Goal: Find specific page/section: Find specific page/section

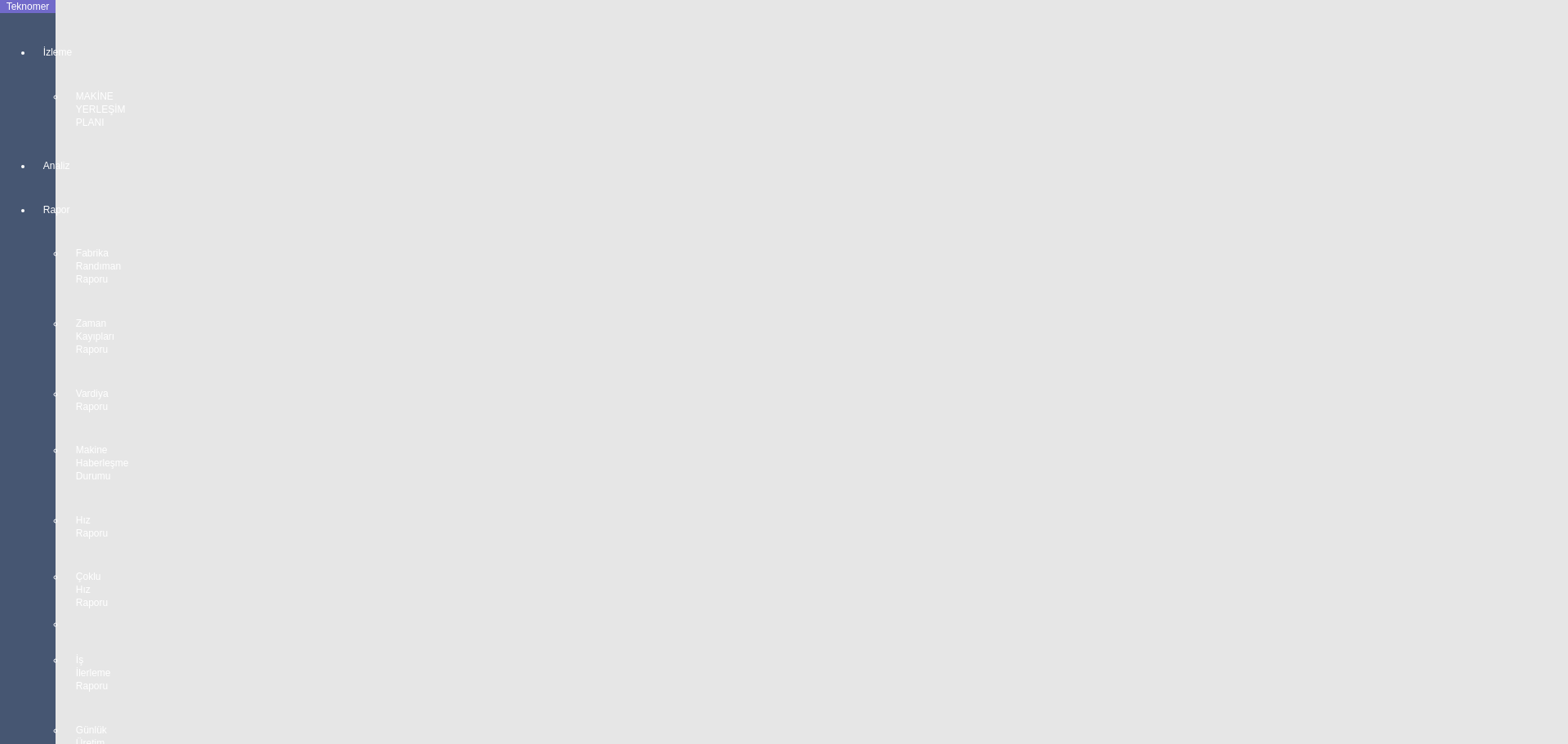
scroll to position [2935, 0]
click at [8, 503] on body "Teknomer İzleme MAKİNE YERLEŞİM PLANI Analiz Rapor Fabrika Randıman Raporu Zama…" at bounding box center [784, 372] width 1568 height 744
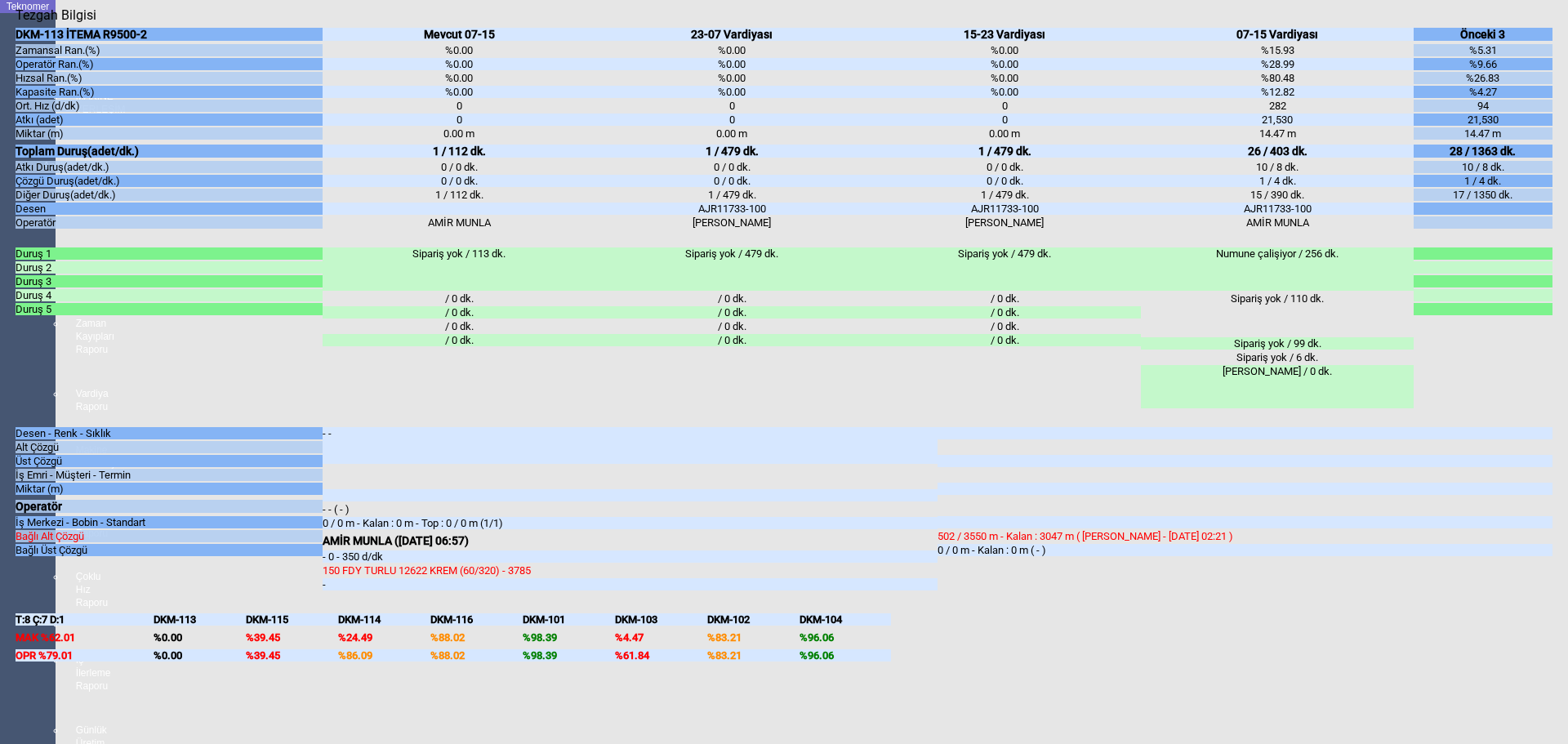
click at [0, 474] on body "Teknomer İzleme MAKİNE YERLEŞİM PLANI Analiz Rapor Fabrika Randıman Raporu Zama…" at bounding box center [784, 372] width 1568 height 744
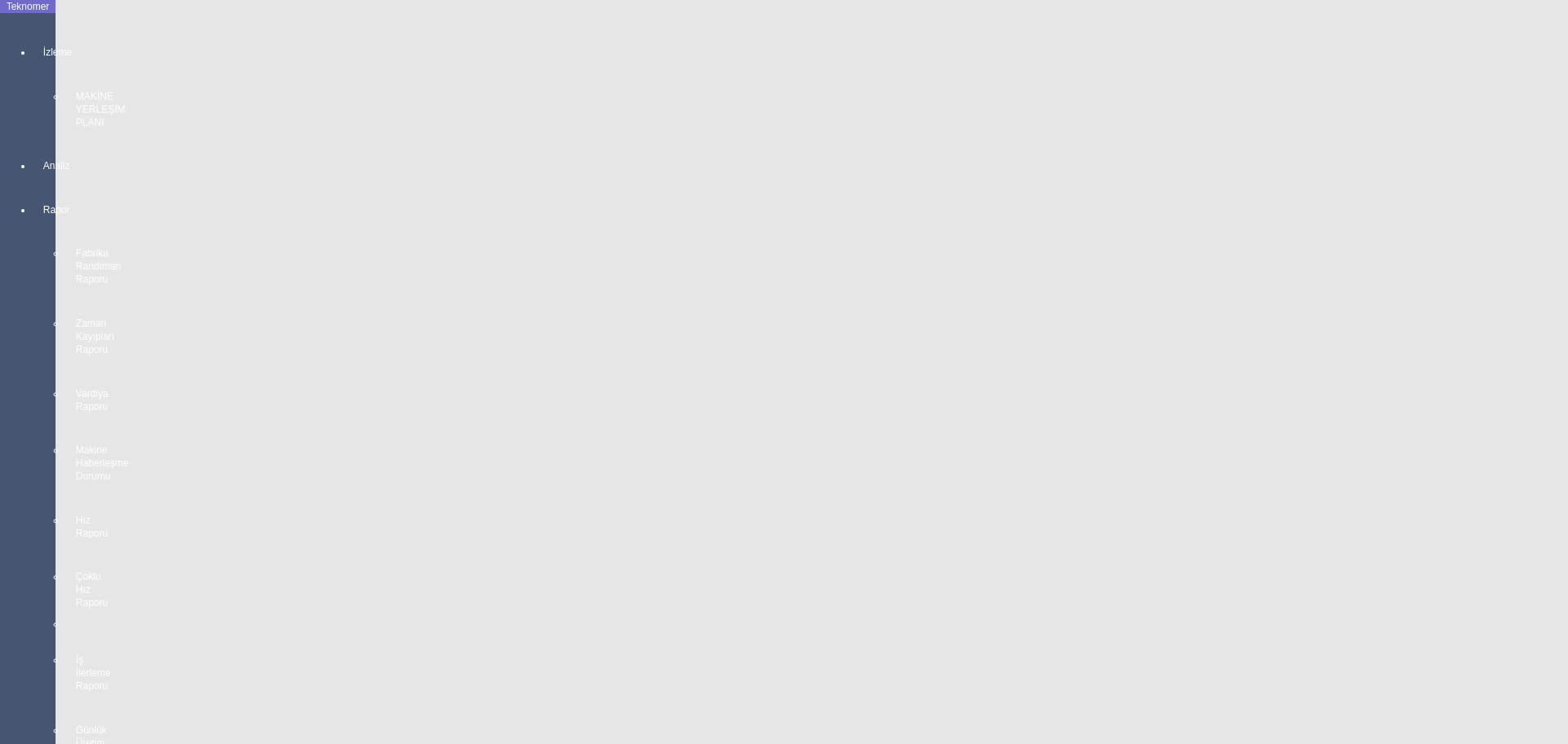
scroll to position [2854, 0]
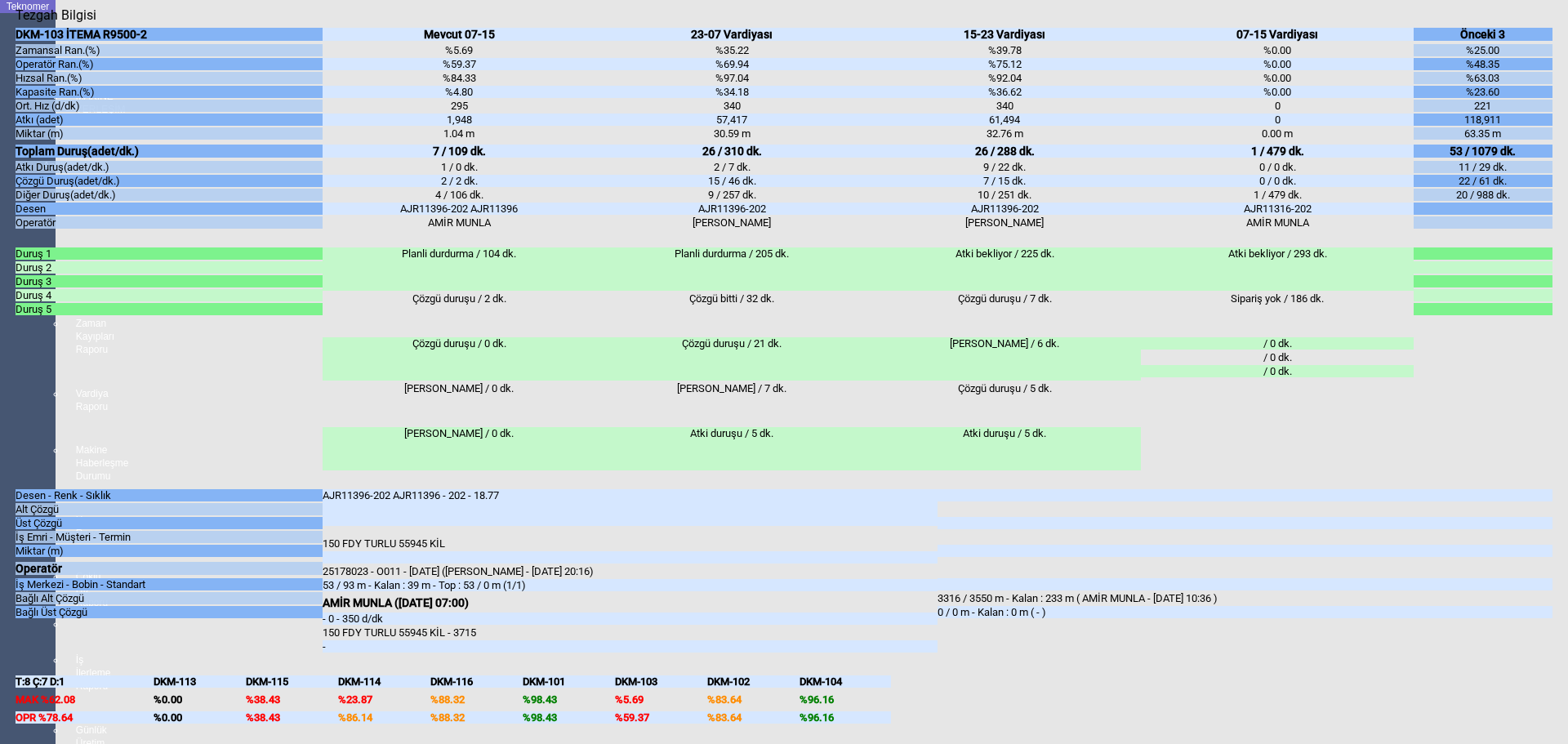
click at [4, 561] on body "Teknomer İzleme MAKİNE YERLEŞİM PLANI Analiz Rapor Fabrika Randıman Raporu Zama…" at bounding box center [784, 372] width 1568 height 744
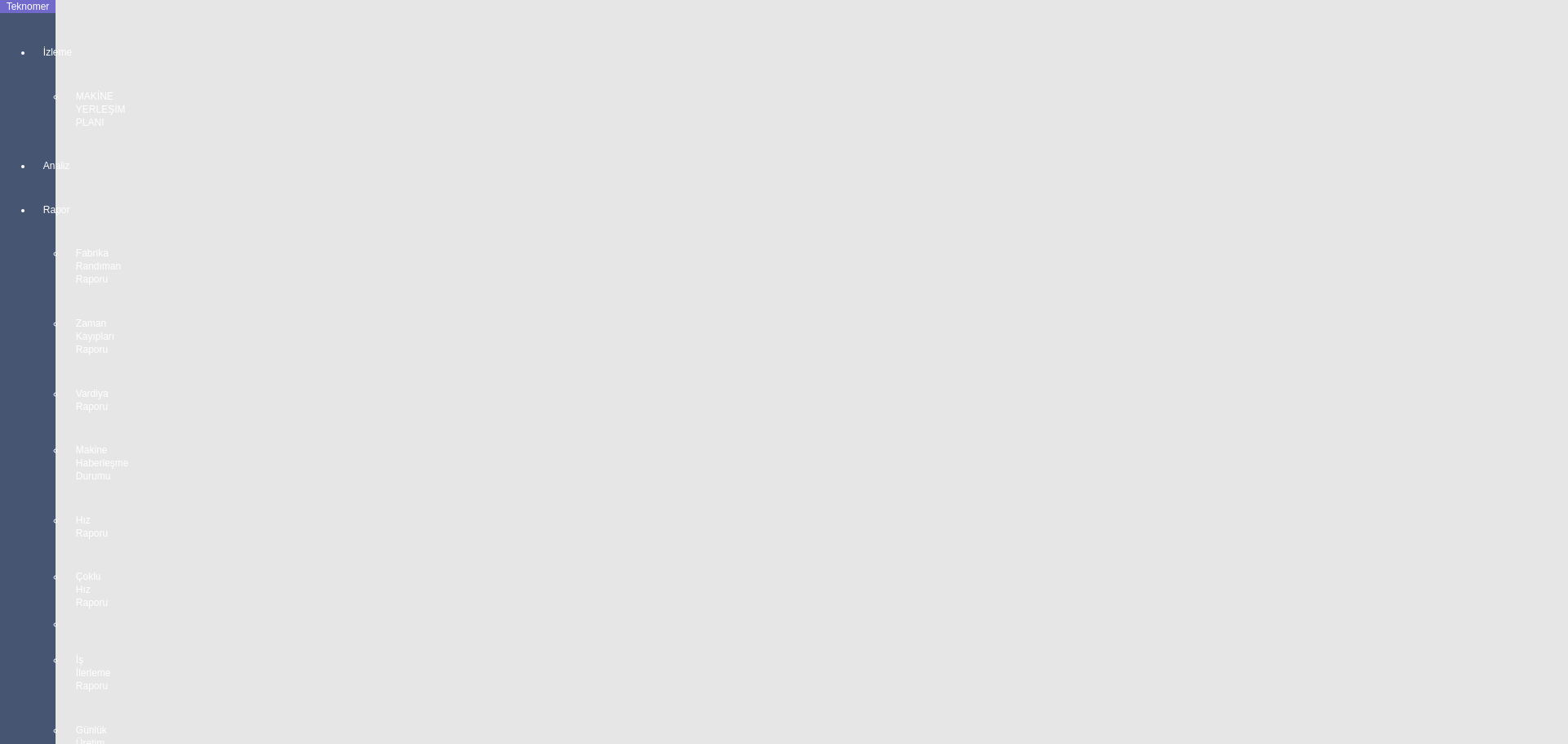
scroll to position [2609, 0]
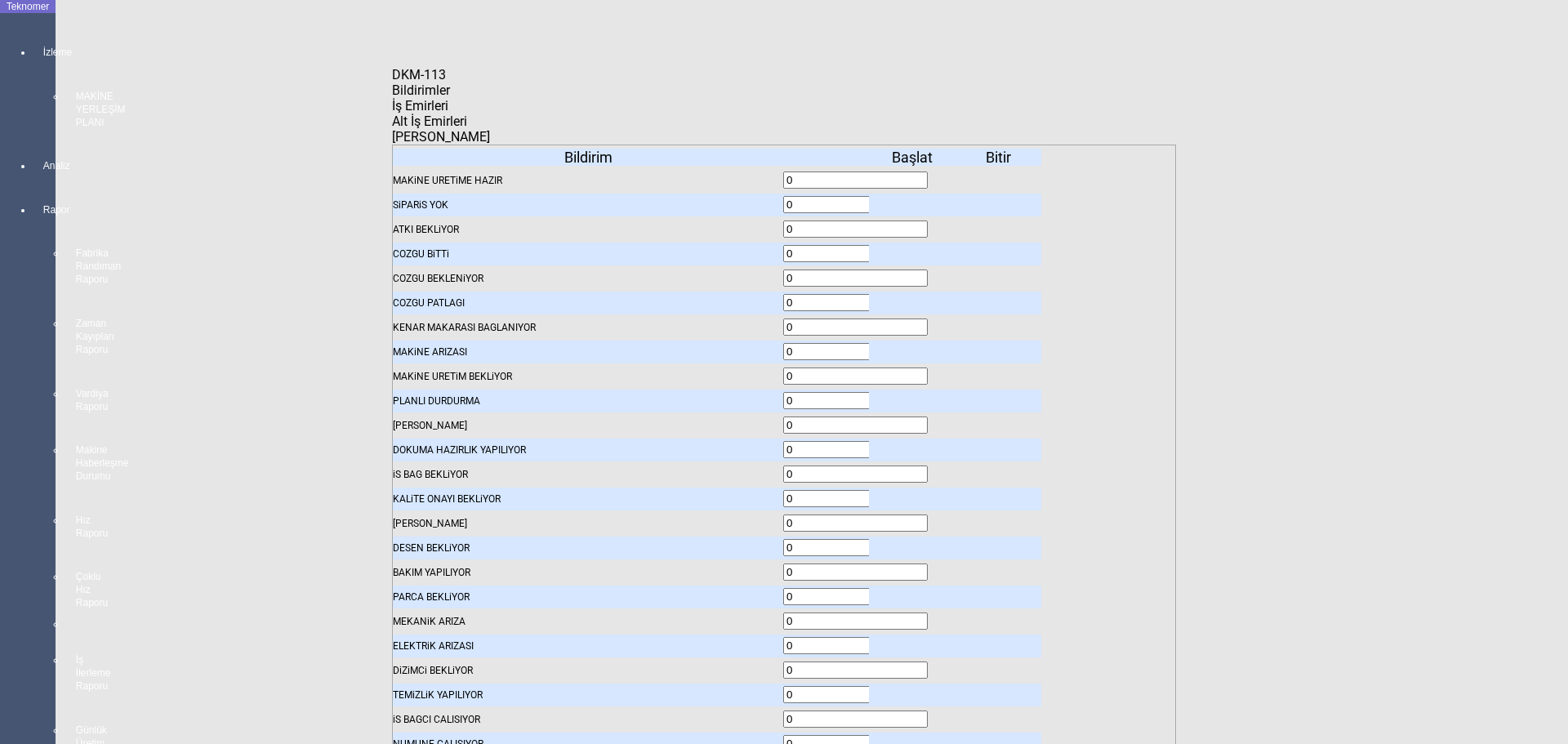
click at [914, 175] on icon at bounding box center [914, 181] width 0 height 12
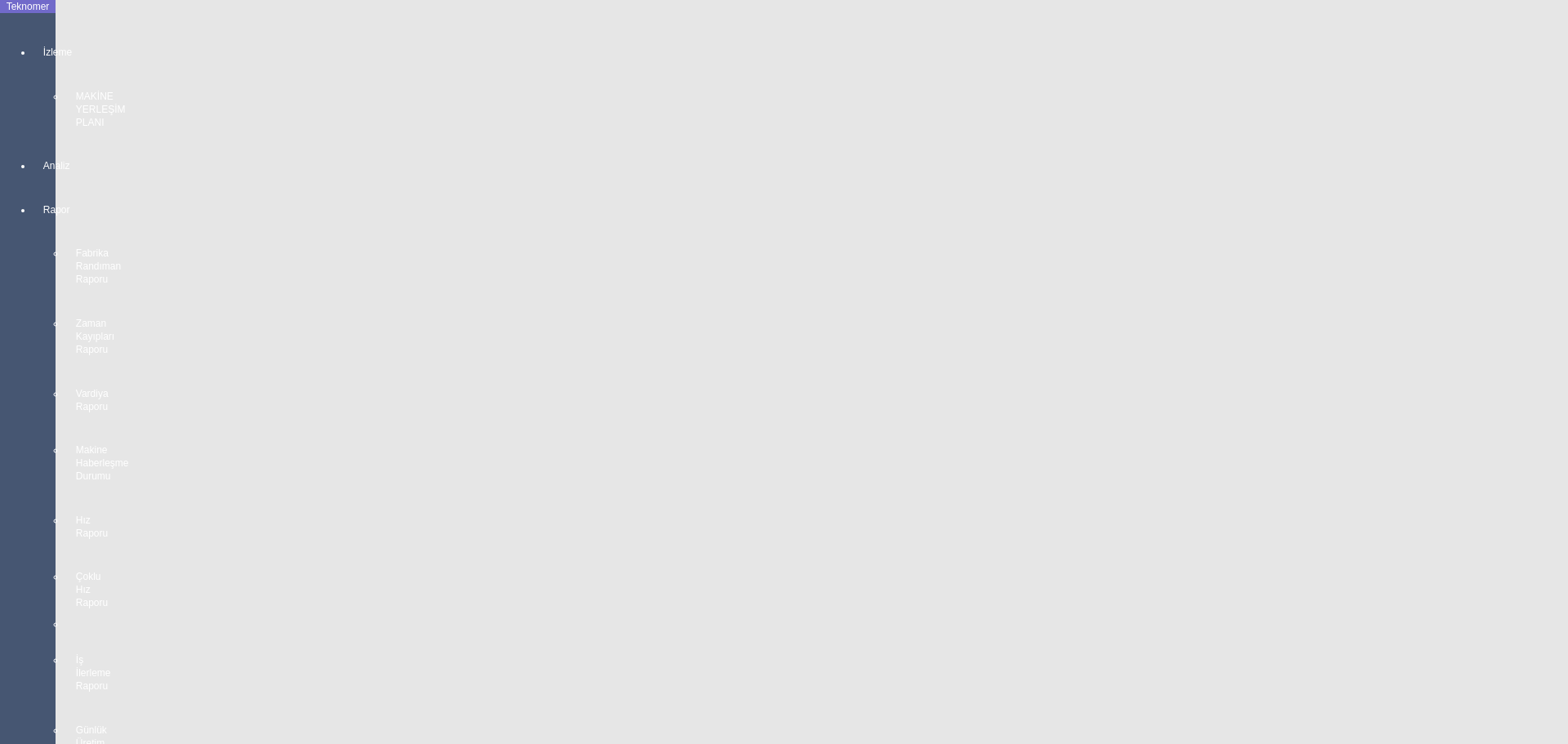
scroll to position [2935, 0]
click at [205, 315] on body "Teknomer İzleme MAKİNE YERLEŞİM PLANI Analiz Rapor Fabrika Randıman Raporu Zama…" at bounding box center [784, 372] width 1568 height 744
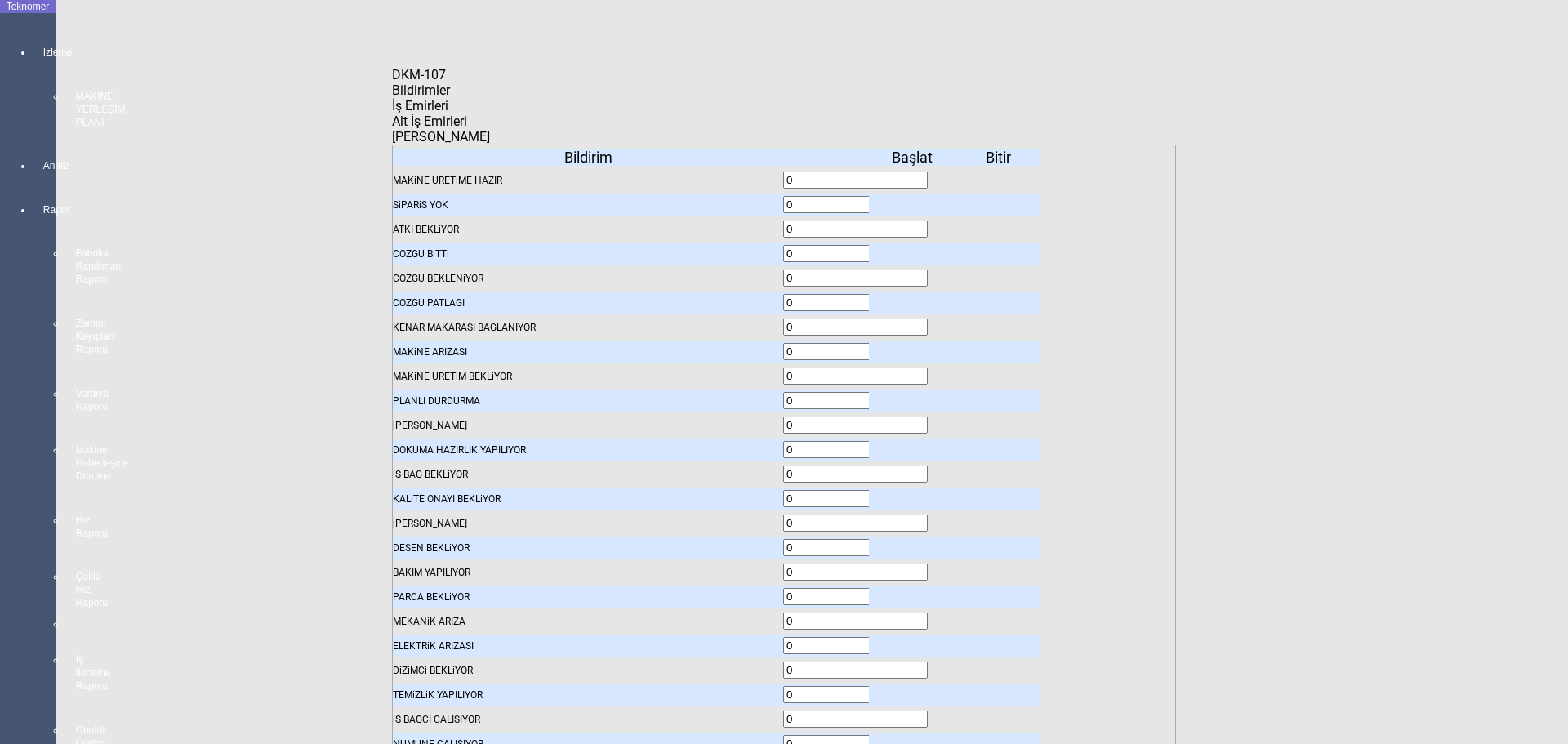
click at [914, 200] on icon at bounding box center [914, 206] width 0 height 12
click at [450, 98] on span "Bildirimler" at bounding box center [421, 90] width 58 height 16
click at [604, 112] on div "İş Emirleri" at bounding box center [784, 106] width 784 height 16
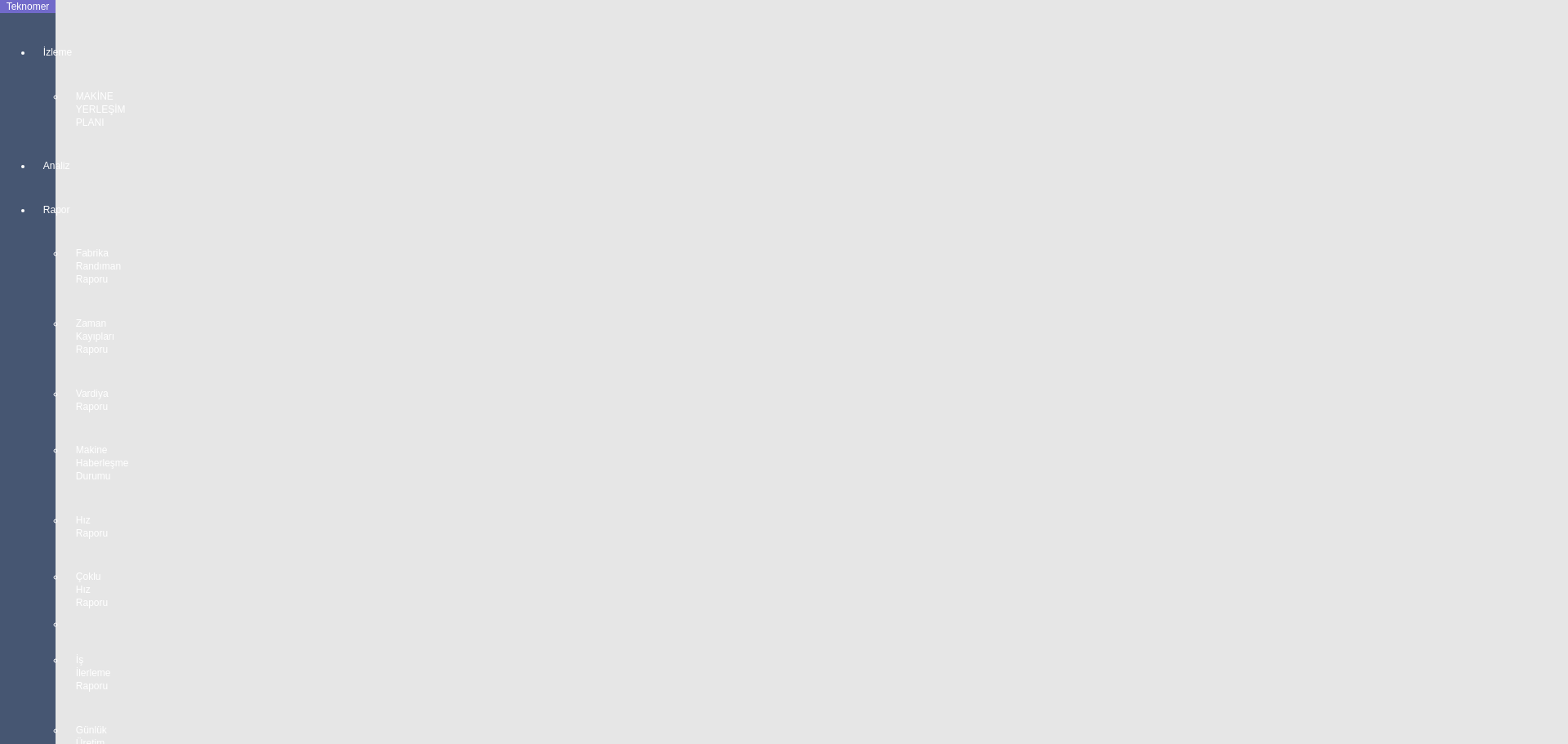
click at [7, 473] on body "Teknomer İzleme MAKİNE YERLEŞİM PLANI Analiz Rapor Fabrika Randıman Raporu Zama…" at bounding box center [784, 372] width 1568 height 744
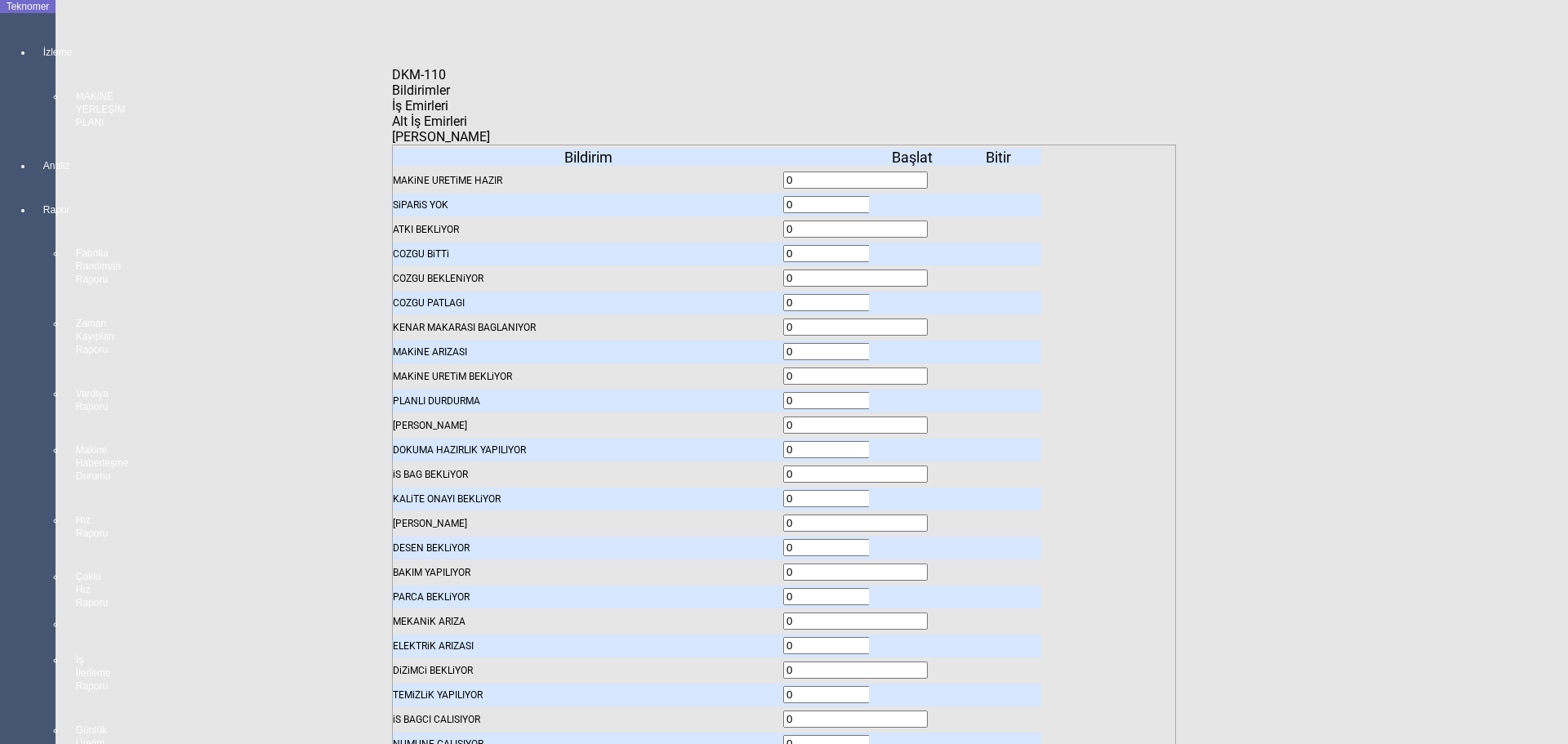
type input "0100"
type input "100"
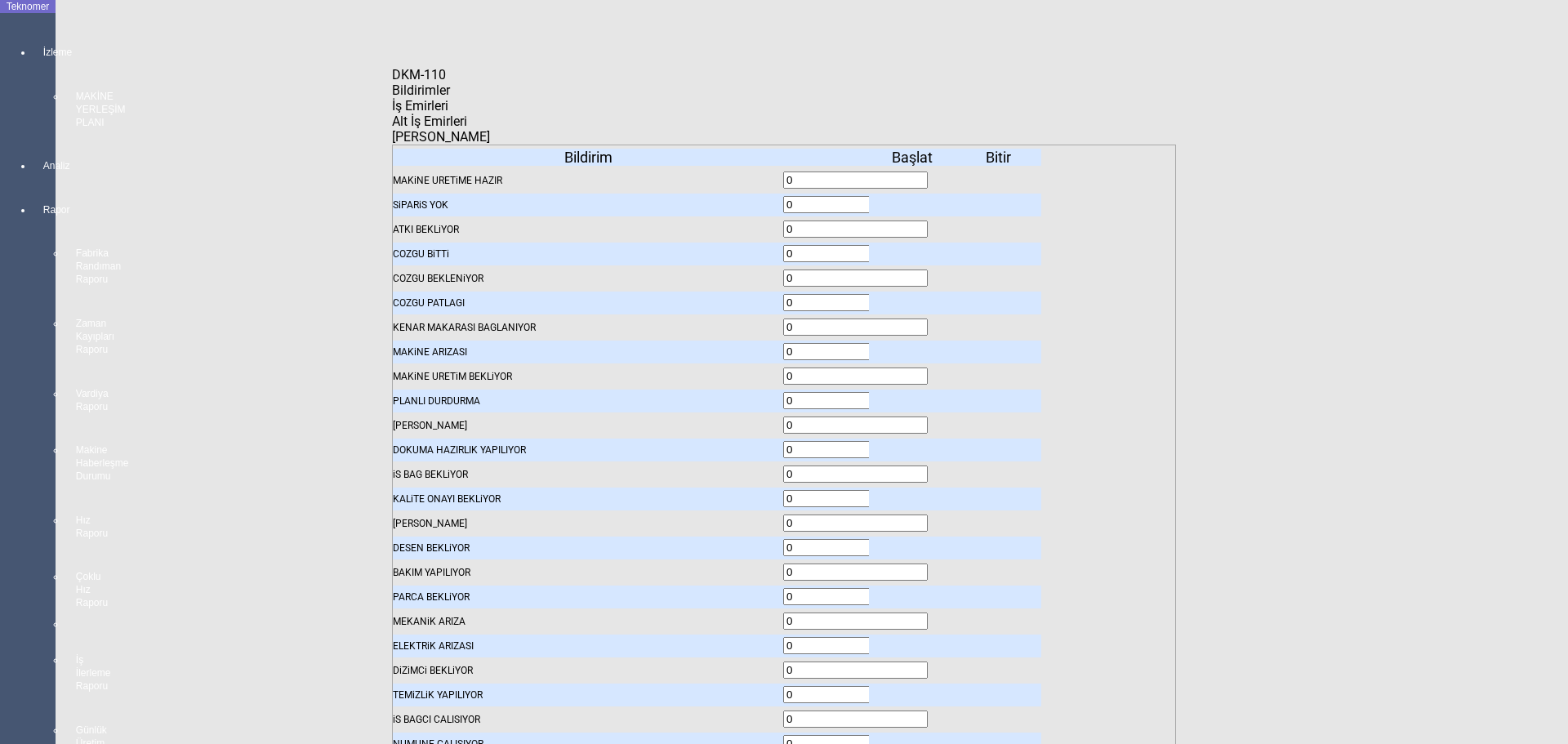
type input "100"
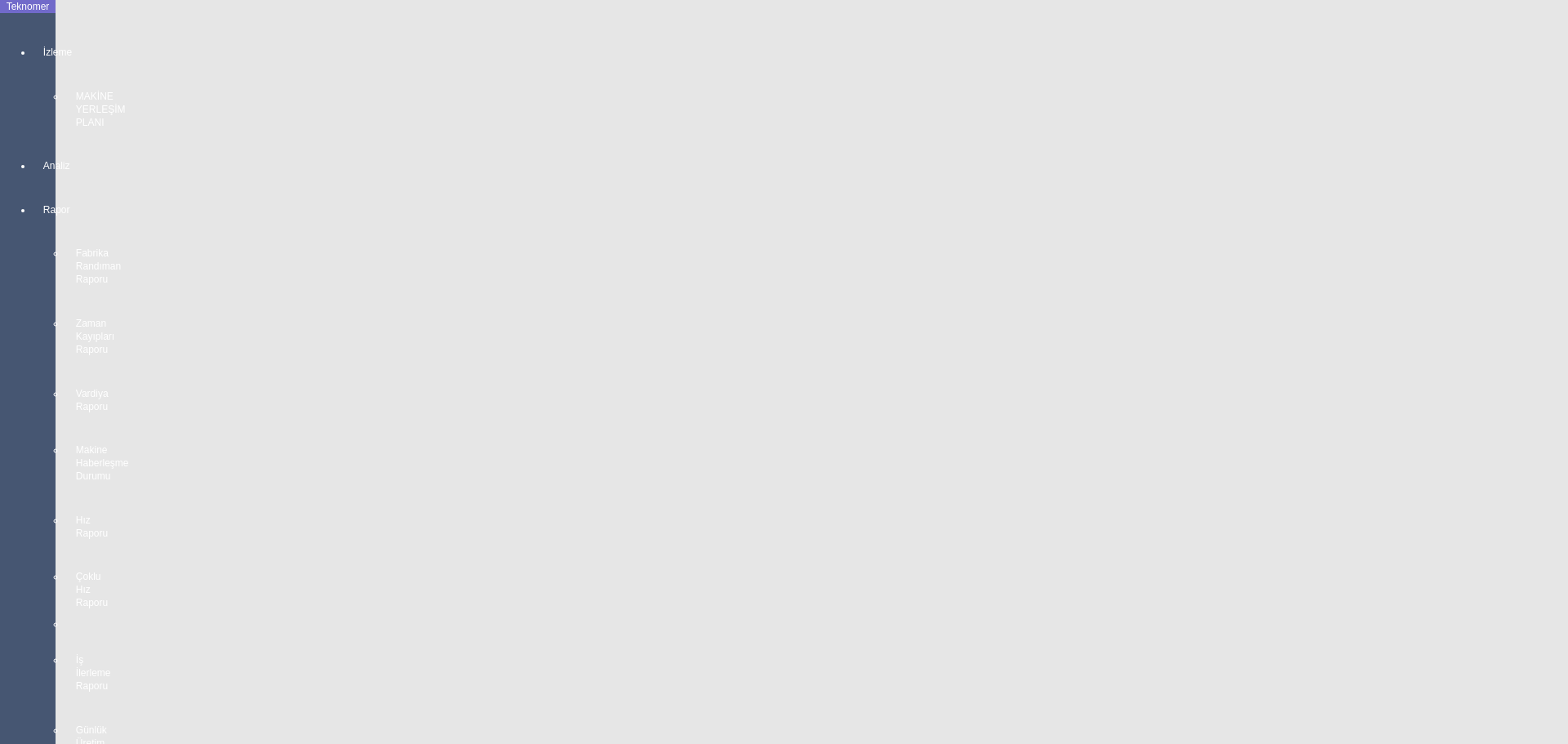
scroll to position [0, 0]
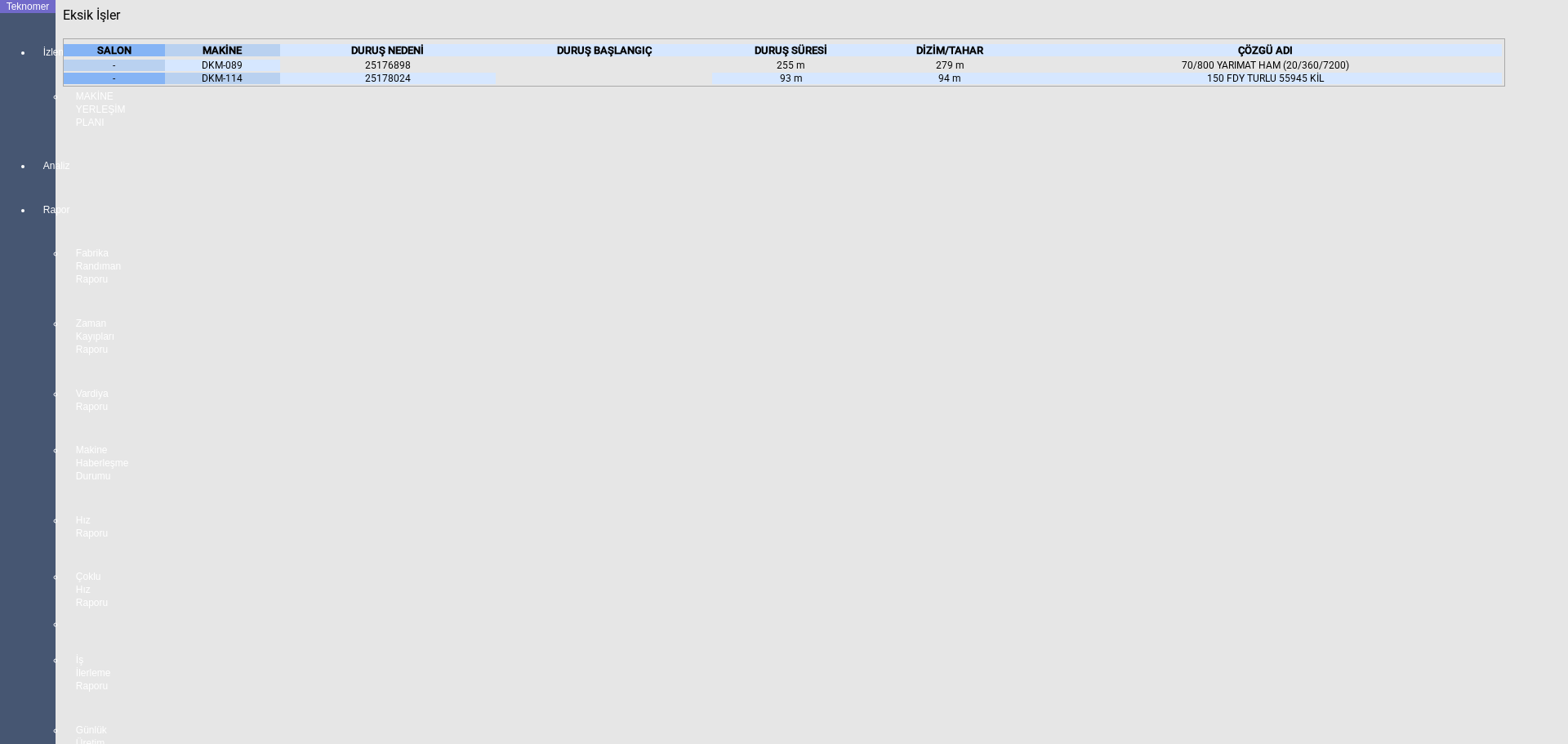
click at [22, 464] on body "Teknomer İzleme MAKİNE YERLEŞİM PLANI Analiz Rapor Fabrika Randıman Raporu Zama…" at bounding box center [784, 372] width 1568 height 744
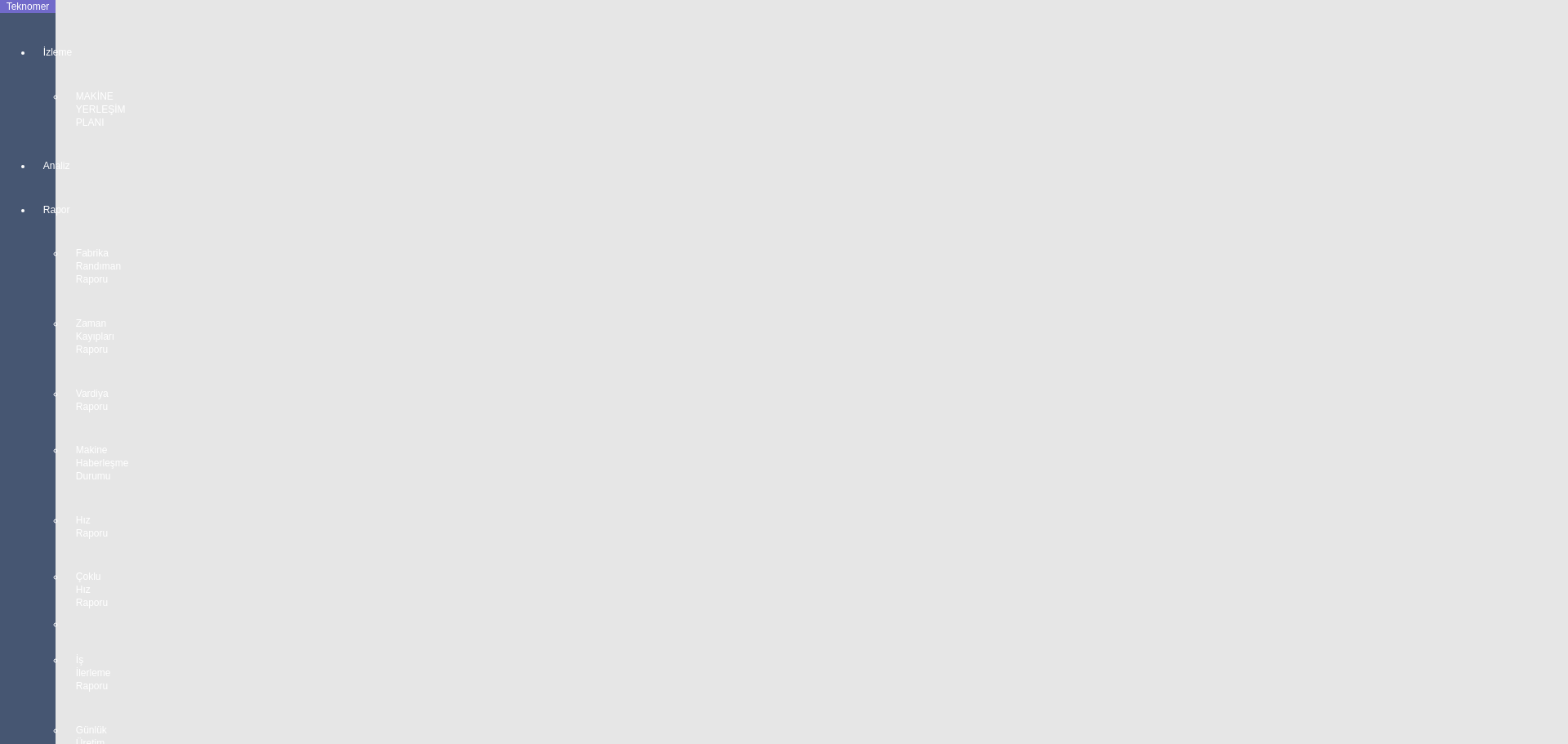
scroll to position [2935, 0]
click at [1, 523] on body "Teknomer İzleme MAKİNE YERLEŞİM PLANI Analiz Rapor Fabrika Randıman Raporu Zama…" at bounding box center [784, 372] width 1568 height 744
click at [0, 488] on body "Teknomer İzleme MAKİNE YERLEŞİM PLANI Analiz Rapor Fabrika Randıman Raporu Zama…" at bounding box center [784, 372] width 1568 height 744
